Goal: Task Accomplishment & Management: Use online tool/utility

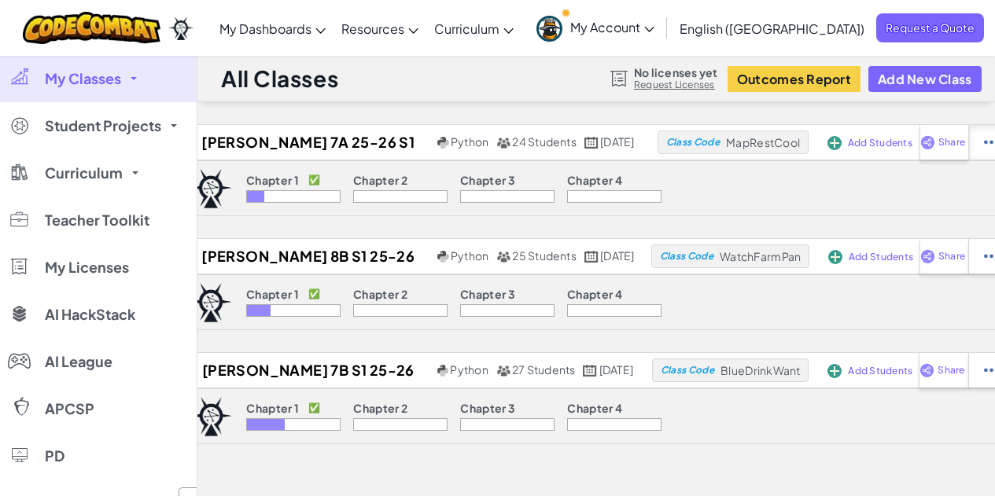
click at [993, 142] on img at bounding box center [991, 142] width 15 height 14
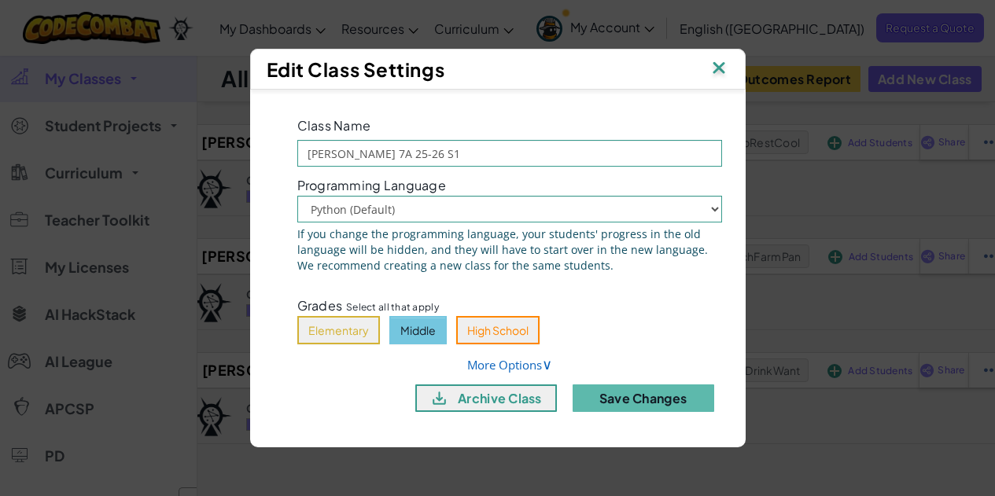
click at [440, 340] on button "Middle" at bounding box center [417, 330] width 57 height 28
click at [714, 64] on img at bounding box center [718, 69] width 20 height 24
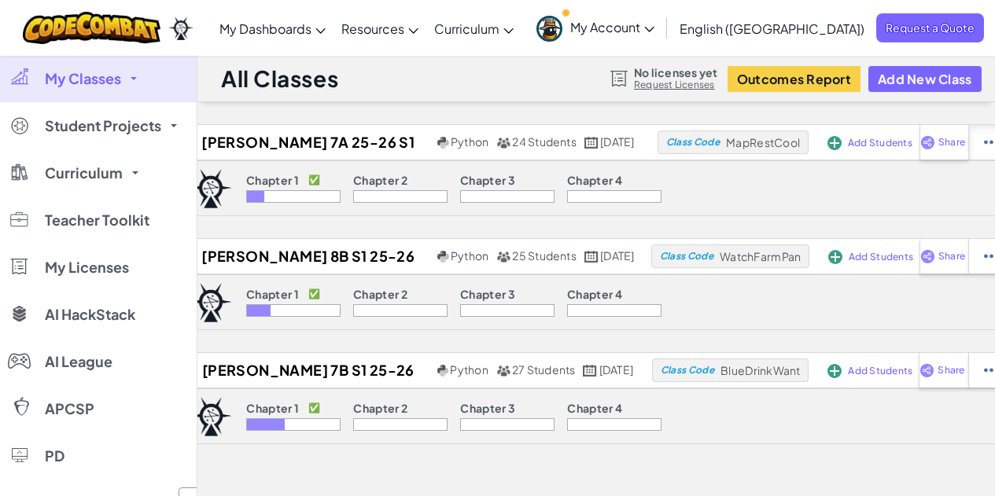
click at [984, 145] on img at bounding box center [991, 142] width 15 height 14
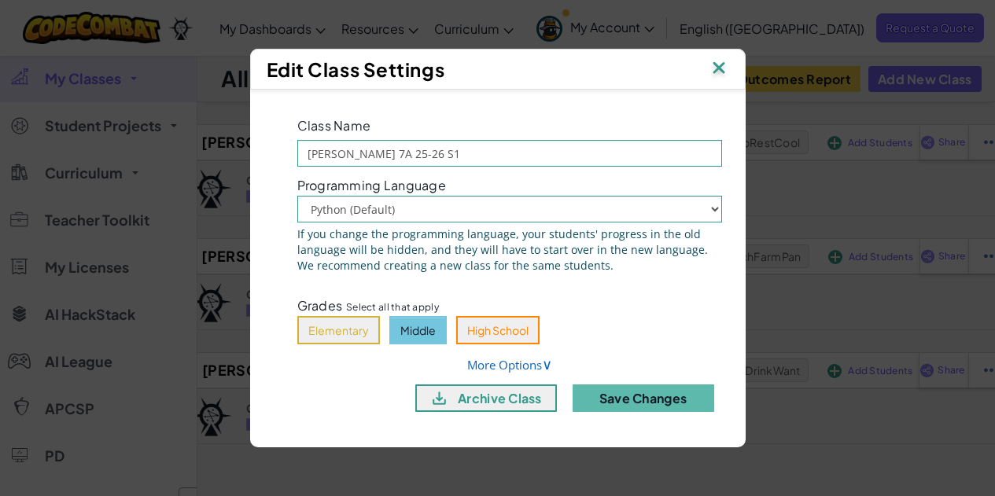
click at [406, 326] on button "Middle" at bounding box center [417, 330] width 57 height 28
click at [637, 396] on button "Save Changes" at bounding box center [643, 399] width 142 height 28
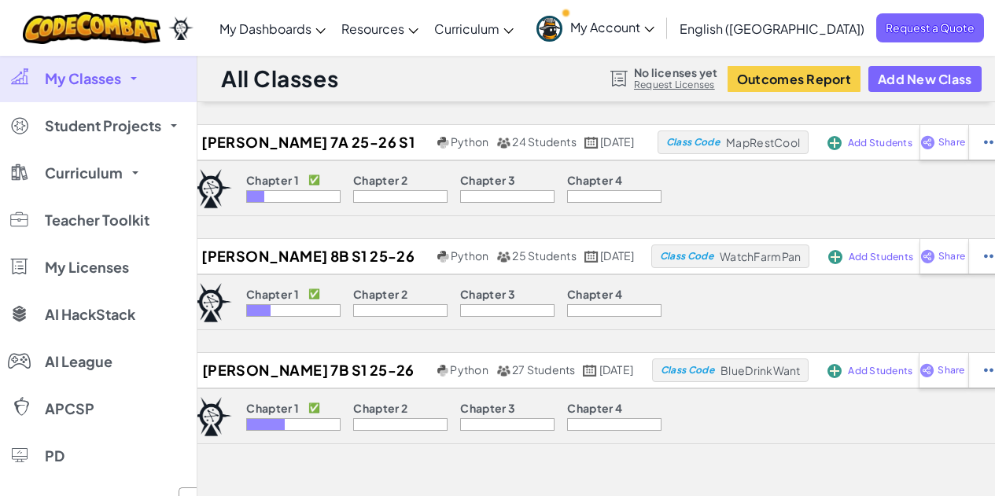
click at [275, 185] on p "Chapter 1" at bounding box center [272, 180] width 53 height 13
click at [976, 143] on div at bounding box center [991, 142] width 46 height 35
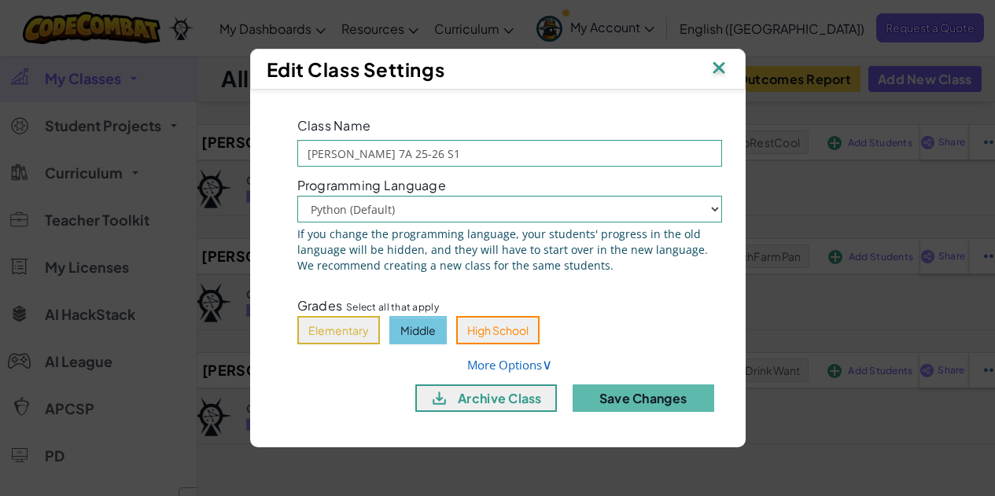
click at [715, 80] on img at bounding box center [718, 69] width 20 height 24
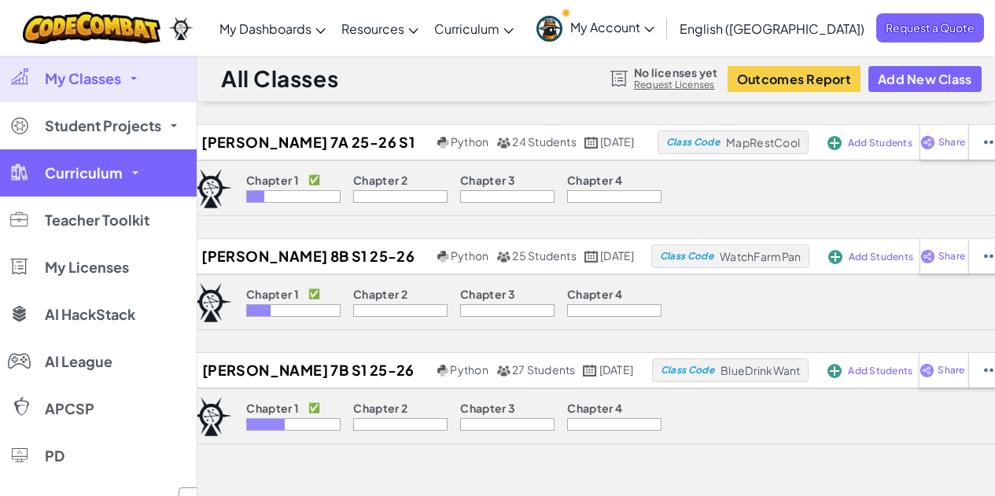
click at [82, 168] on span "Curriculum" at bounding box center [84, 173] width 78 height 14
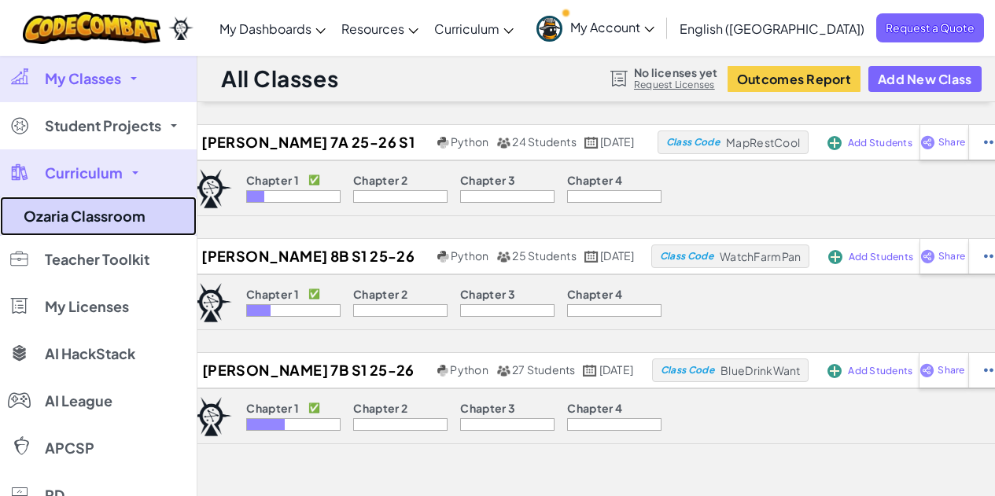
click at [90, 209] on link "Ozaria Classroom" at bounding box center [98, 216] width 197 height 39
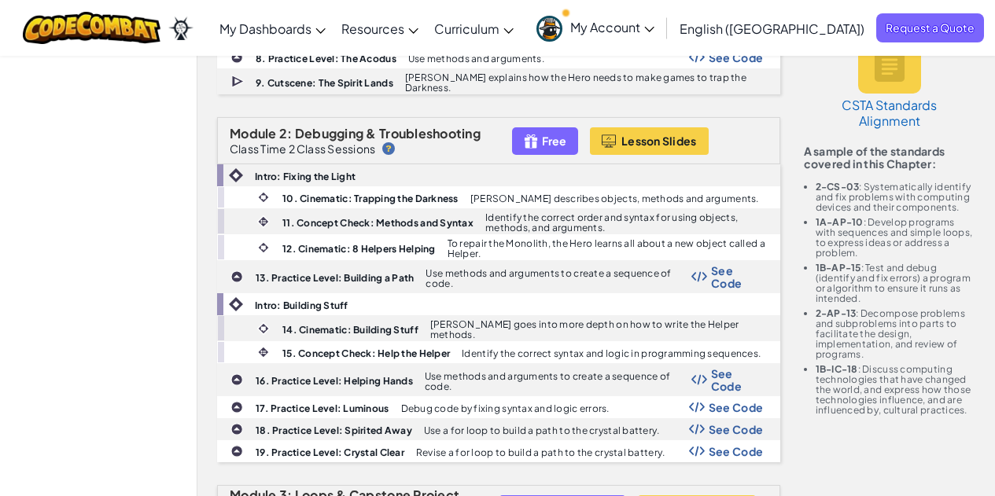
scroll to position [708, 0]
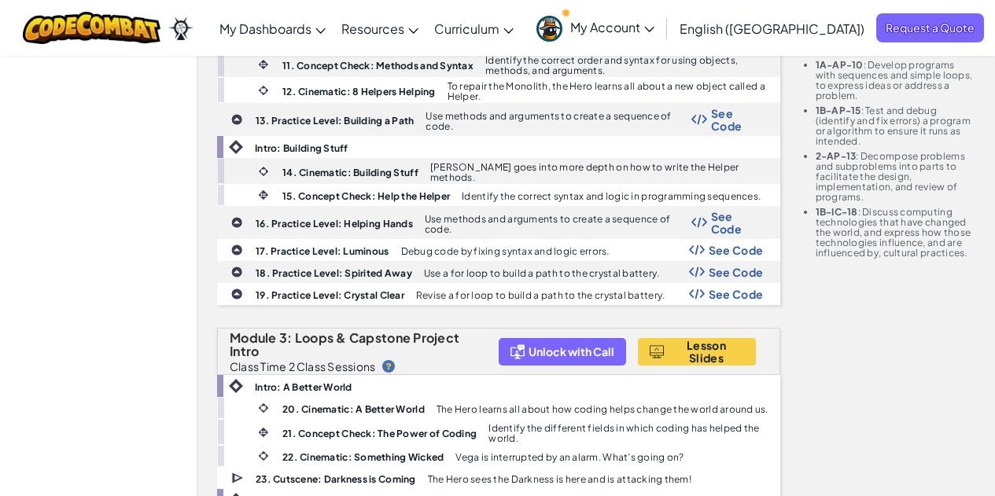
click at [654, 21] on span "My Account" at bounding box center [612, 27] width 84 height 17
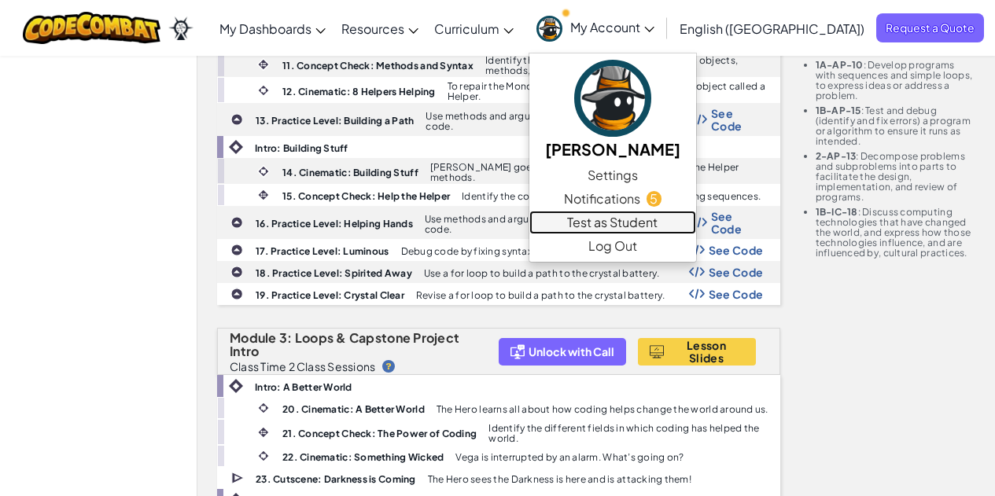
click at [664, 233] on link "Test as Student" at bounding box center [612, 223] width 167 height 24
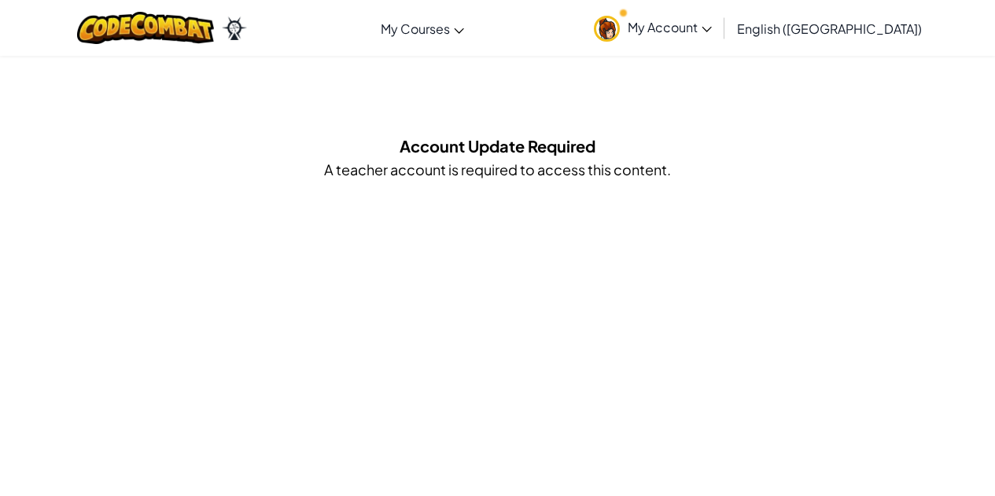
click at [712, 31] on span "My Account" at bounding box center [669, 27] width 84 height 17
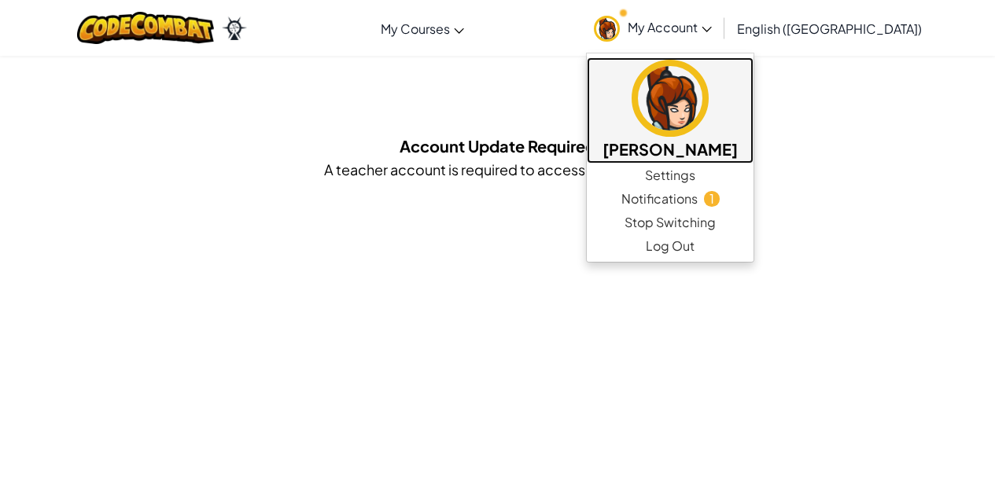
click at [738, 141] on h5 "[PERSON_NAME]" at bounding box center [669, 149] width 135 height 24
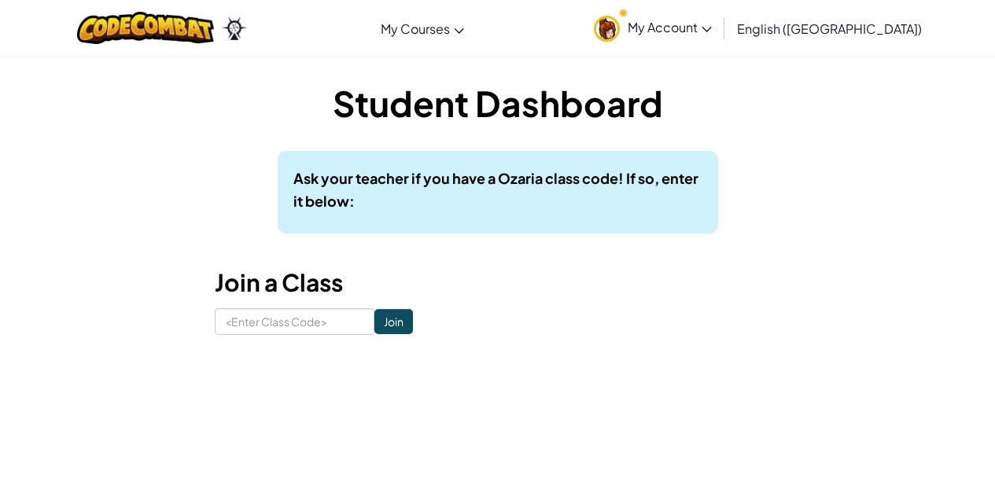
click at [553, 190] on p "Ask your teacher if you have a Ozaria class code! If so, enter it below:" at bounding box center [497, 190] width 409 height 46
click at [676, 171] on b "Ask your teacher if you have a Ozaria class code! If so, enter it below:" at bounding box center [495, 189] width 405 height 41
click at [712, 30] on span "My Account" at bounding box center [669, 27] width 84 height 17
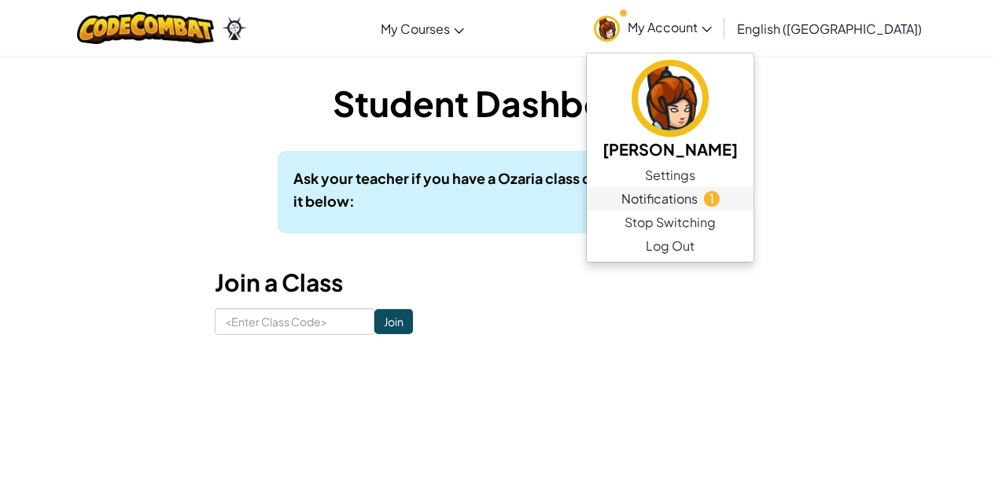
click at [697, 195] on span "Notifications" at bounding box center [659, 199] width 76 height 19
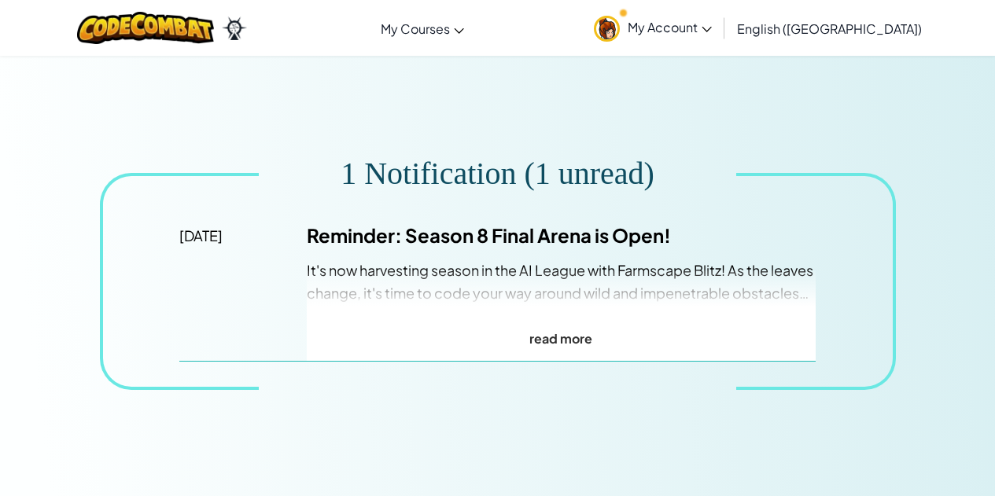
click at [563, 350] on p "read more" at bounding box center [562, 338] width 510 height 23
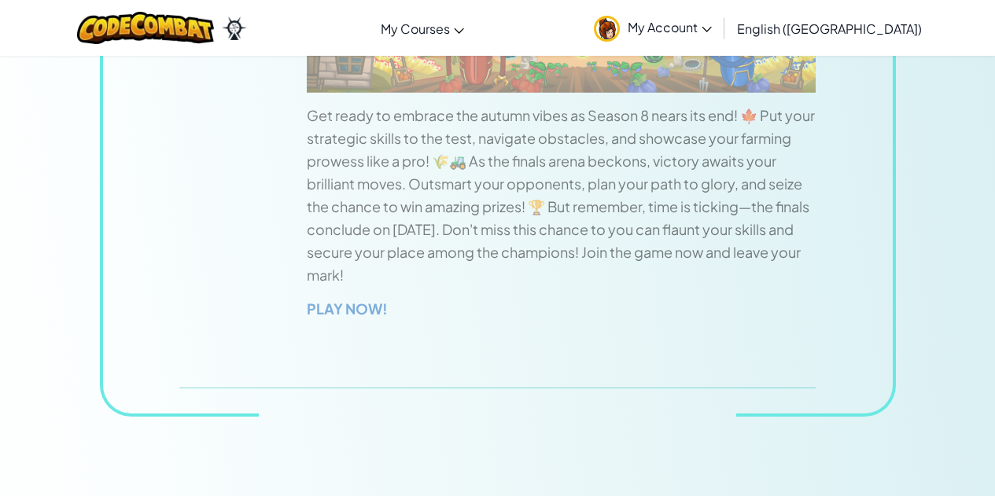
scroll to position [472, 0]
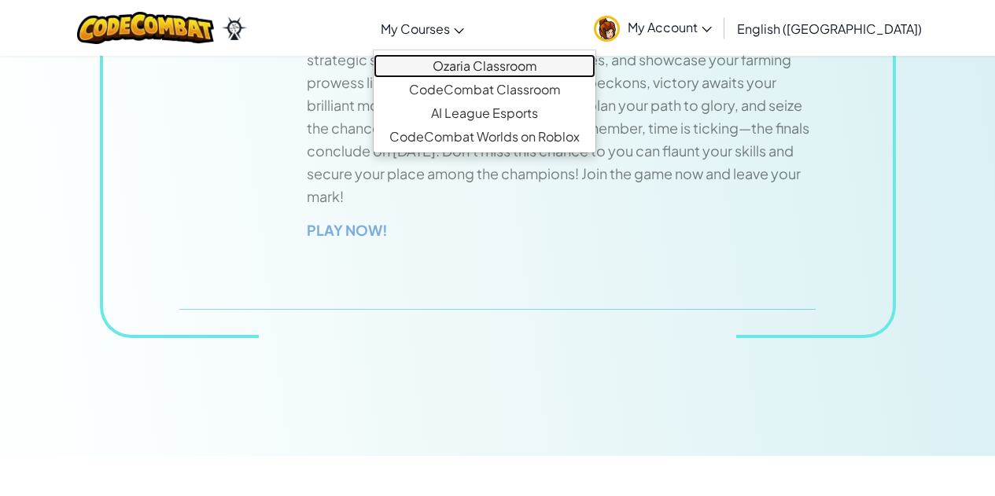
click at [502, 68] on link "Ozaria Classroom" at bounding box center [485, 66] width 222 height 24
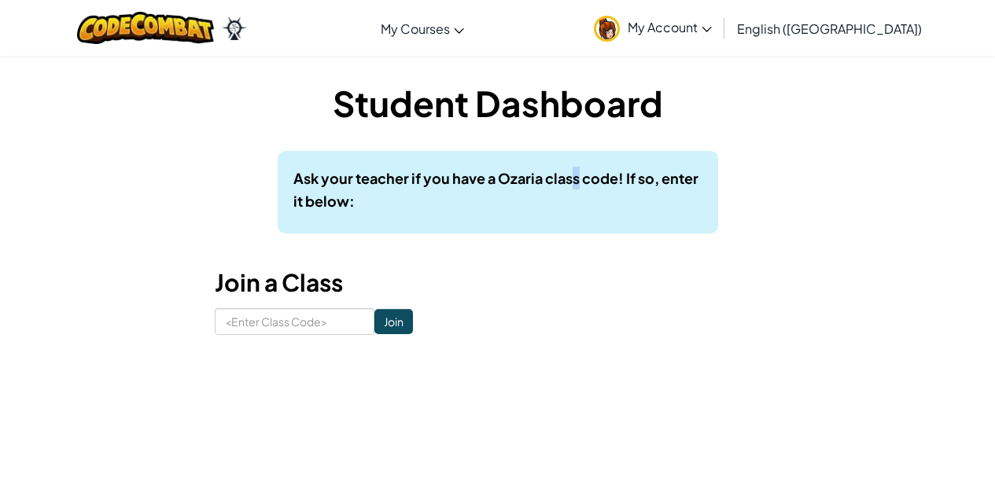
click at [576, 153] on div "Ask your teacher if you have a Ozaria class code! If so, enter it below:" at bounding box center [498, 192] width 440 height 83
click at [712, 34] on span "My Account" at bounding box center [669, 27] width 84 height 17
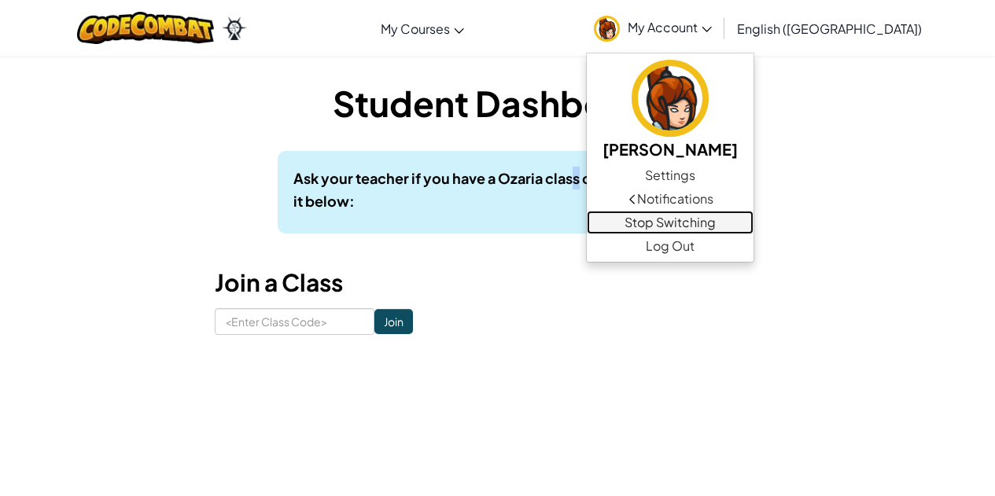
click at [745, 223] on link "Stop Switching" at bounding box center [670, 223] width 167 height 24
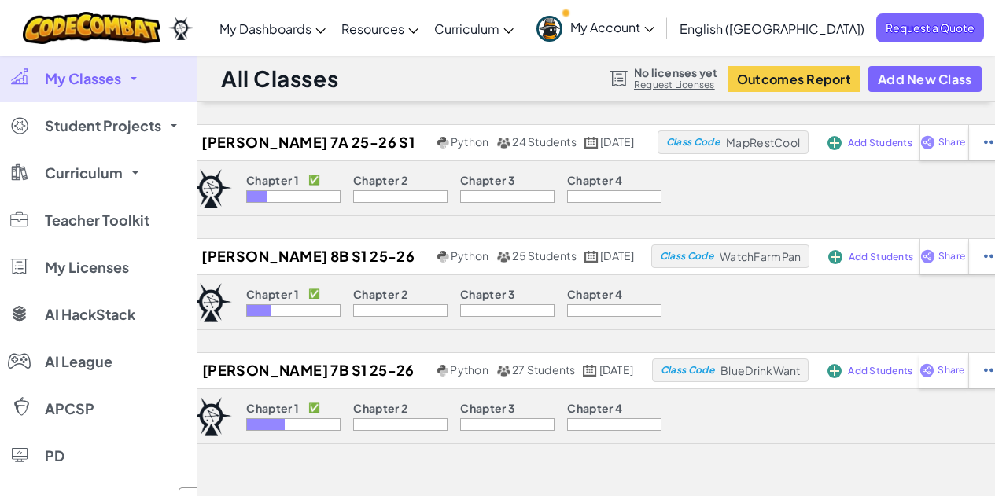
click at [654, 28] on icon at bounding box center [649, 30] width 10 height 6
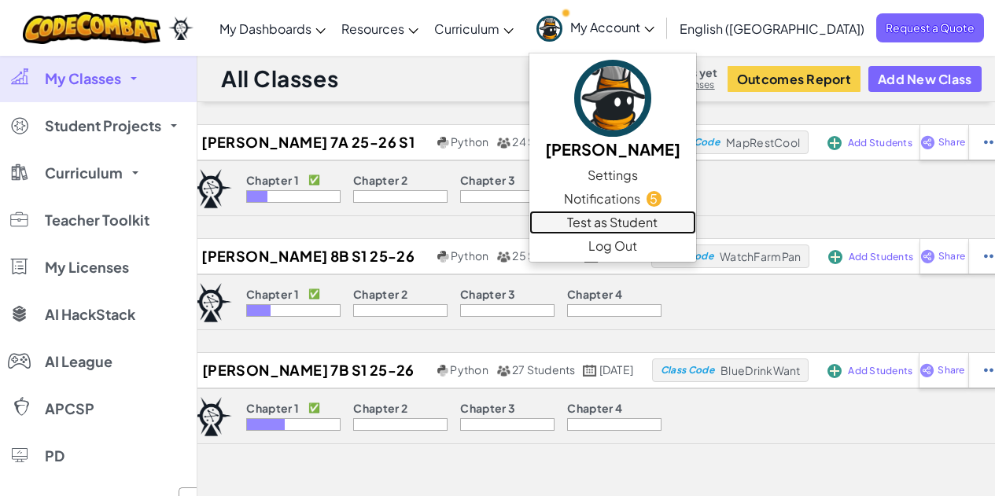
click at [696, 219] on link "Test as Student" at bounding box center [612, 223] width 167 height 24
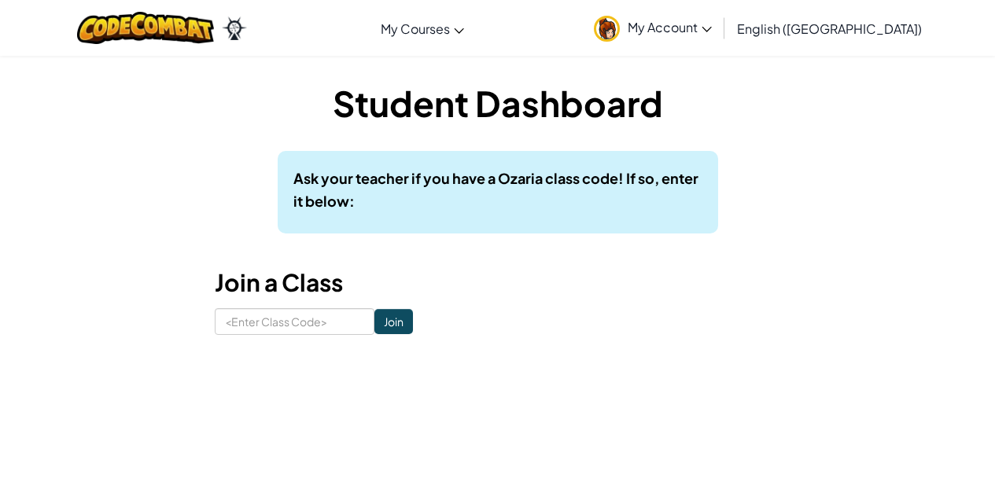
click at [712, 30] on icon at bounding box center [706, 30] width 9 height 6
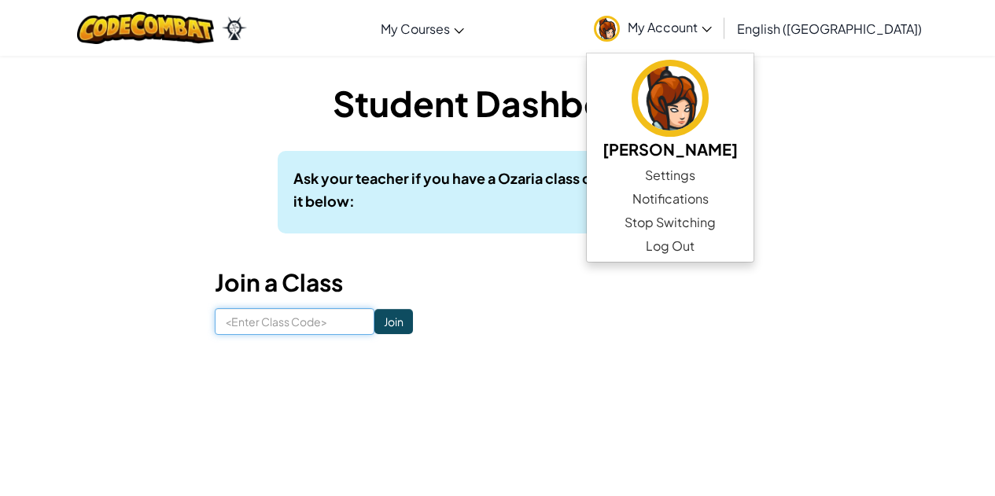
click at [320, 326] on input at bounding box center [295, 321] width 160 height 27
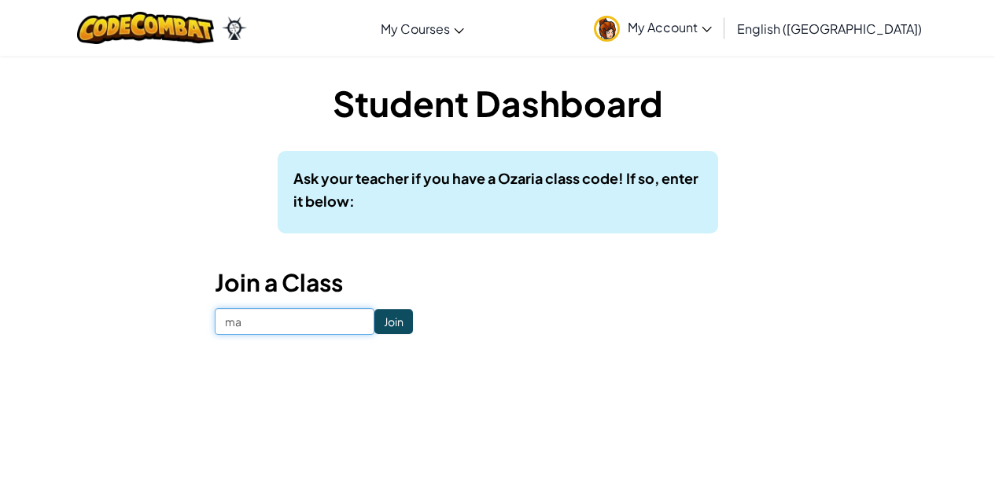
type input "m"
type input "MapRestCool"
click at [390, 316] on input "Join" at bounding box center [393, 321] width 39 height 25
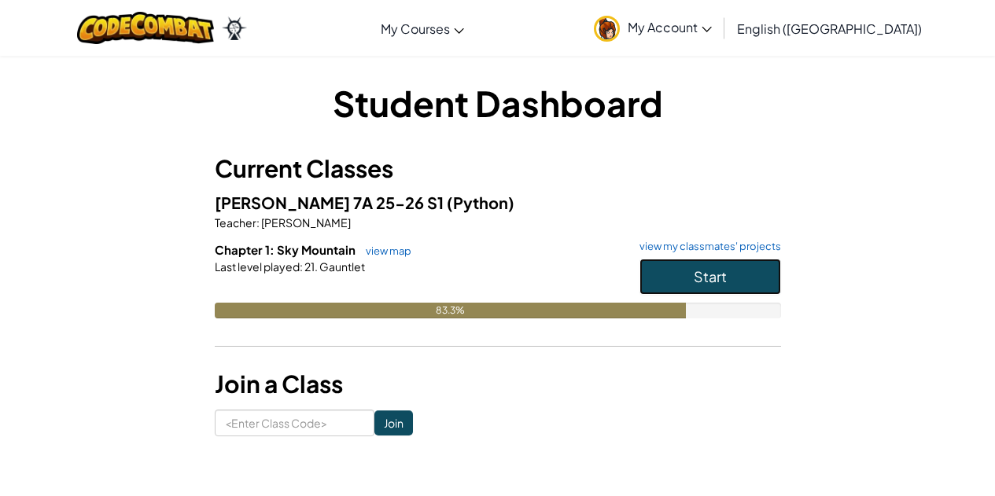
click at [758, 282] on button "Start" at bounding box center [710, 277] width 142 height 36
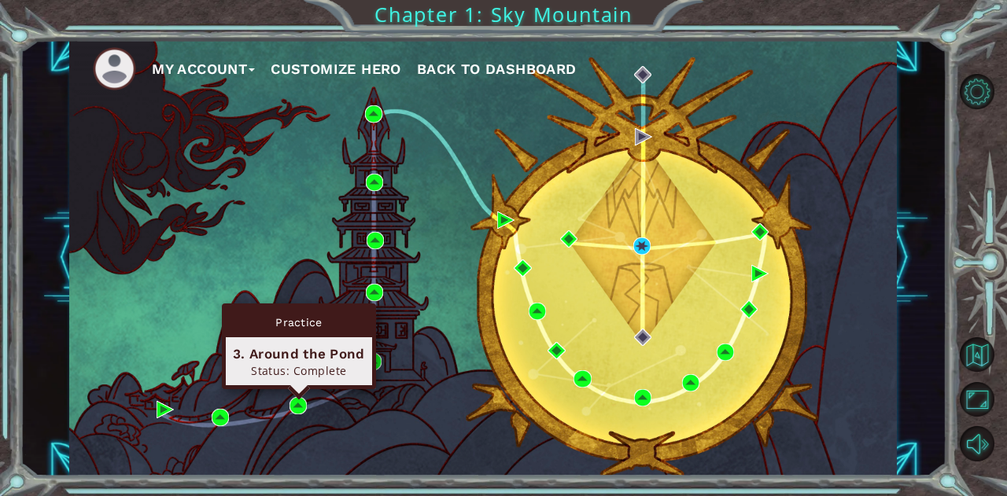
click at [298, 389] on div "Practice 3. Around the Pond Status: Complete" at bounding box center [299, 347] width 154 height 86
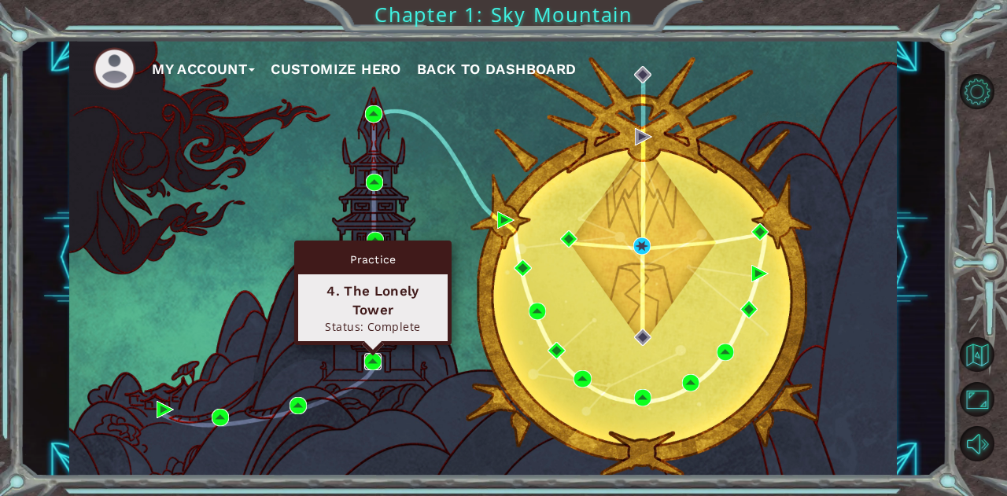
click at [371, 369] on img at bounding box center [372, 361] width 17 height 17
